Goal: Task Accomplishment & Management: Use online tool/utility

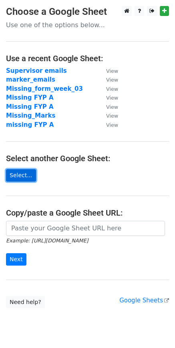
click at [27, 171] on link "Select..." at bounding box center [21, 175] width 30 height 12
click at [24, 174] on link "Select..." at bounding box center [21, 175] width 30 height 12
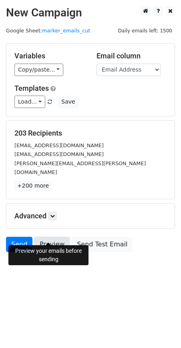
click at [50, 237] on link "Preview" at bounding box center [51, 244] width 35 height 15
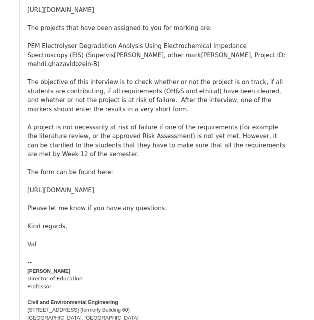
scroll to position [2208, 0]
